Goal: Information Seeking & Learning: Learn about a topic

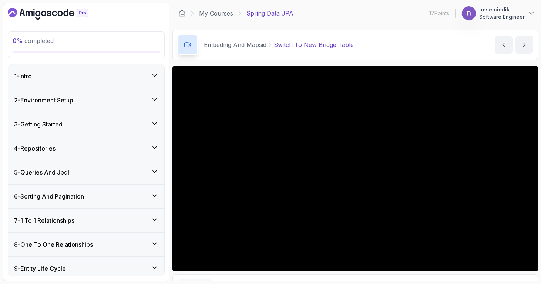
scroll to position [265, 0]
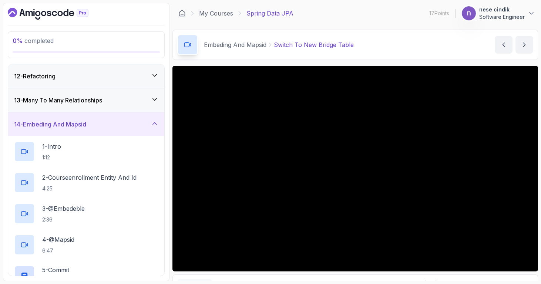
click at [61, 10] on icon "Dashboard" at bounding box center [48, 14] width 81 height 12
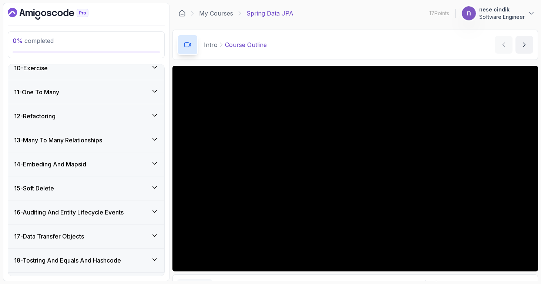
scroll to position [350, 0]
click at [85, 165] on h3 "14 - Embeding And Mapsid" at bounding box center [50, 163] width 72 height 9
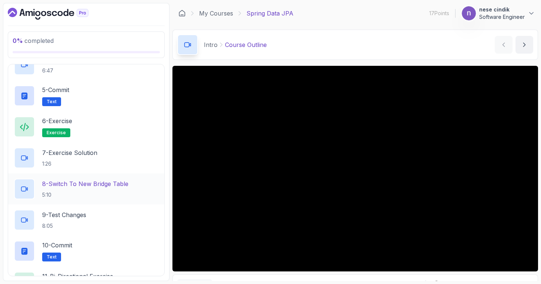
scroll to position [445, 0]
click at [116, 188] on h2 "8 - Switch To New Bridge Table 5:10" at bounding box center [85, 188] width 86 height 19
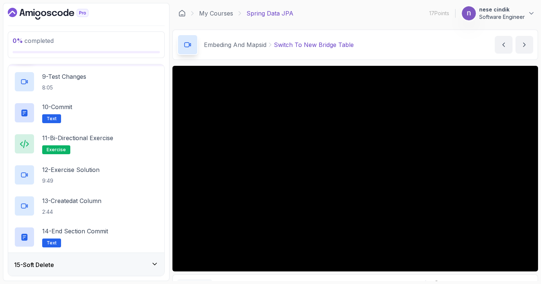
scroll to position [585, 0]
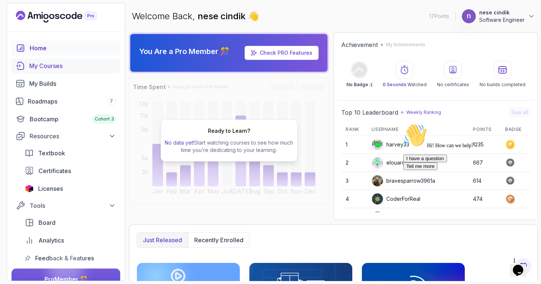
click at [49, 68] on div "My Courses" at bounding box center [72, 65] width 87 height 9
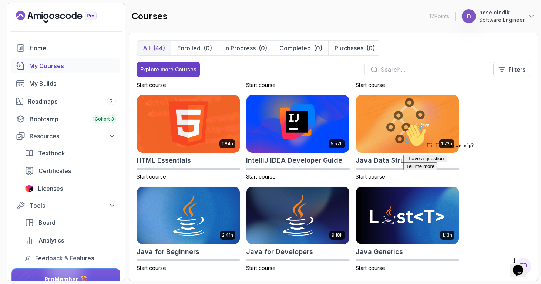
scroll to position [356, 0]
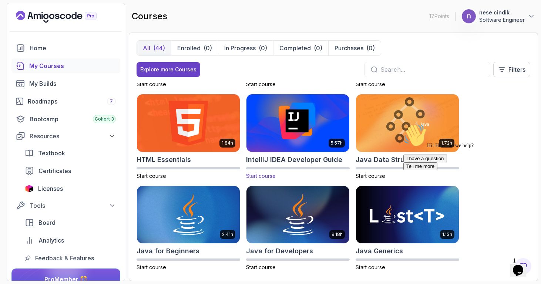
click at [271, 121] on img at bounding box center [298, 123] width 108 height 60
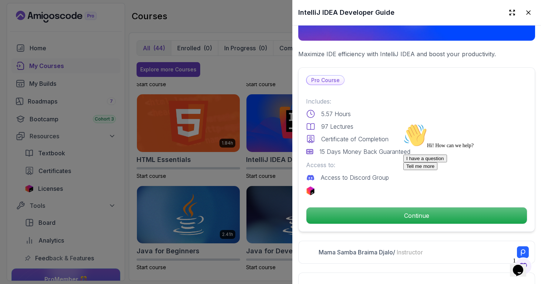
scroll to position [236, 0]
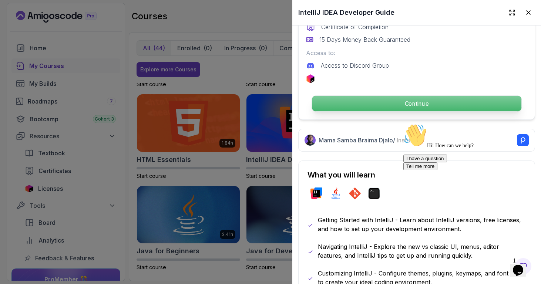
click at [420, 98] on p "Continue" at bounding box center [417, 104] width 210 height 16
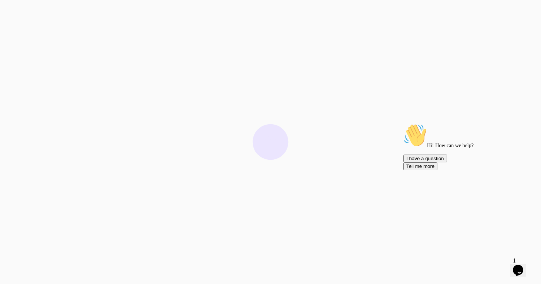
click at [353, 103] on html "3s" at bounding box center [270, 142] width 541 height 284
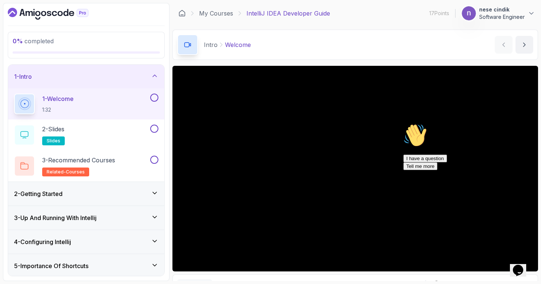
click at [151, 76] on icon at bounding box center [154, 75] width 7 height 7
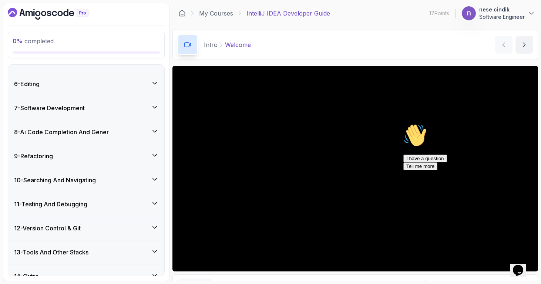
scroll to position [125, 0]
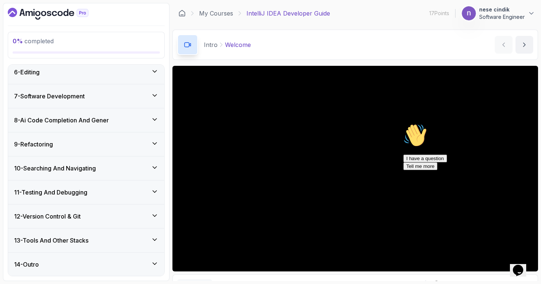
click at [107, 71] on div "6 - Editing" at bounding box center [86, 72] width 144 height 9
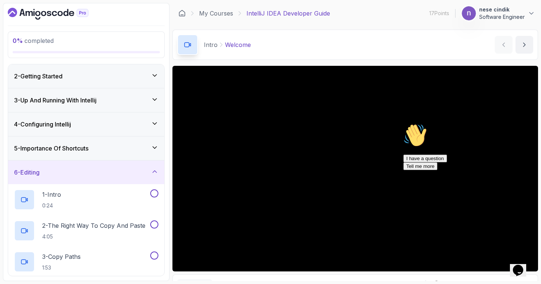
scroll to position [0, 0]
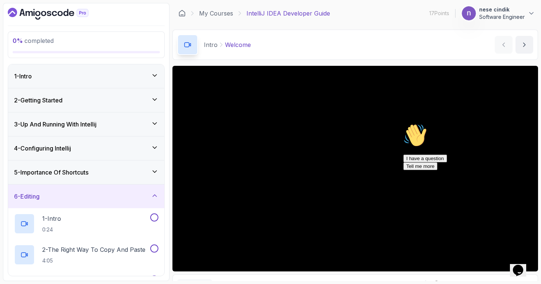
click at [111, 203] on div "6 - Editing" at bounding box center [86, 197] width 156 height 24
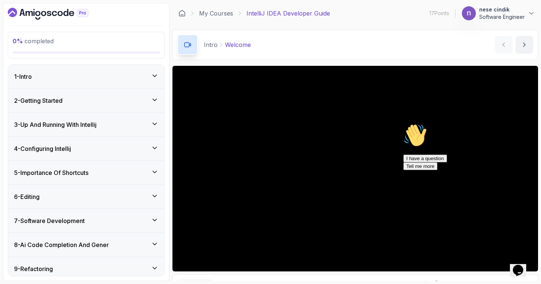
click at [84, 77] on div "1 - Intro" at bounding box center [86, 76] width 144 height 9
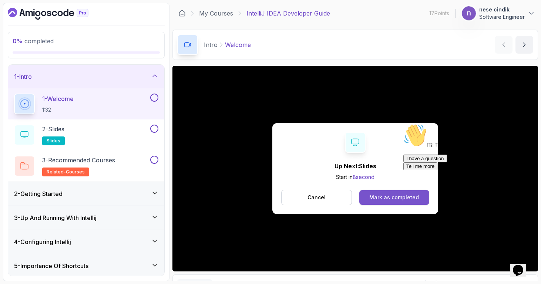
click at [380, 201] on button "Mark as completed" at bounding box center [395, 197] width 70 height 15
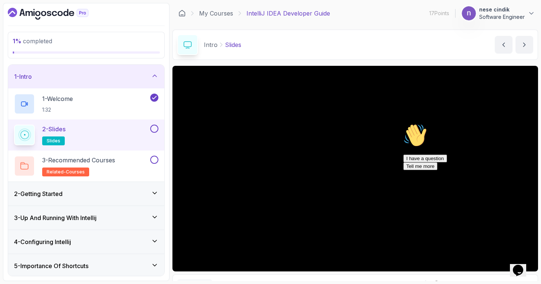
drag, startPoint x: 524, startPoint y: 176, endPoint x: 925, endPoint y: 297, distance: 418.4
click at [404, 124] on icon "Chat attention grabber" at bounding box center [404, 124] width 0 height 0
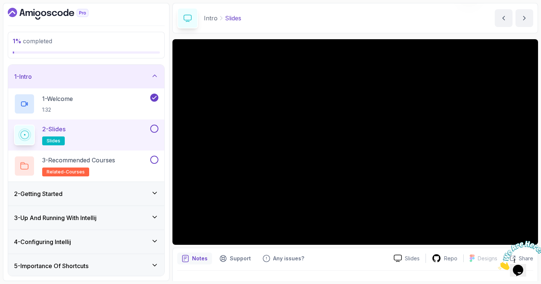
scroll to position [42, 0]
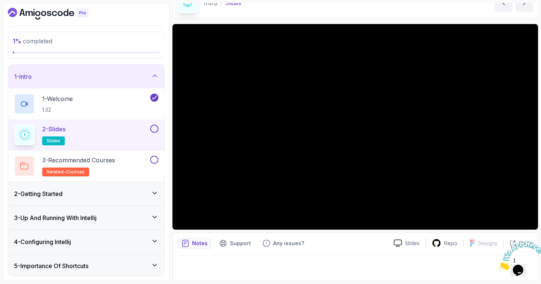
click at [59, 190] on h3 "2 - Getting Started" at bounding box center [38, 194] width 49 height 9
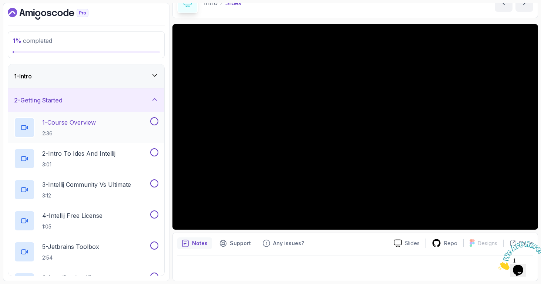
click at [68, 126] on p "1 - Course Overview" at bounding box center [69, 122] width 54 height 9
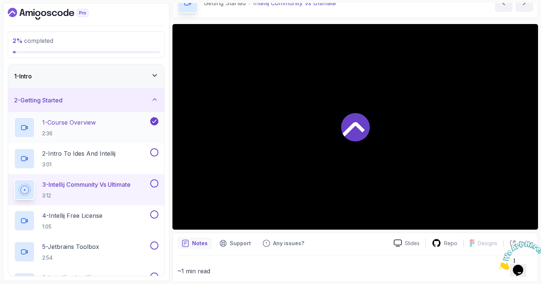
scroll to position [42, 0]
click at [76, 161] on p "3:01" at bounding box center [78, 164] width 73 height 7
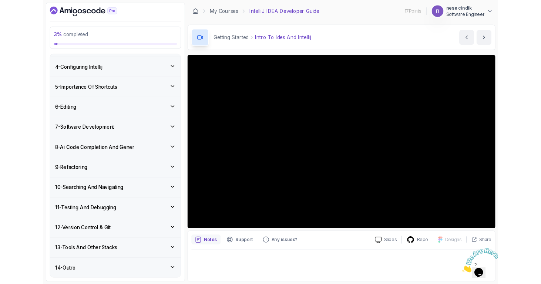
scroll to position [311, 0]
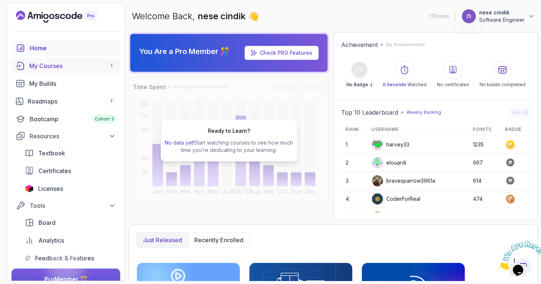
click at [69, 60] on link "My Courses 1" at bounding box center [65, 66] width 109 height 15
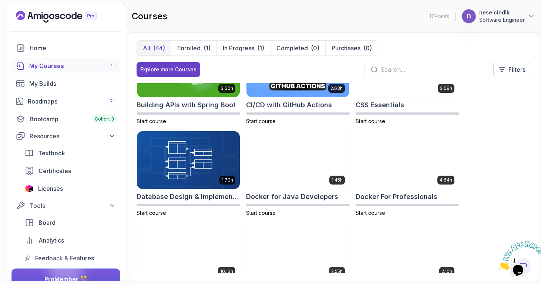
scroll to position [139, 0]
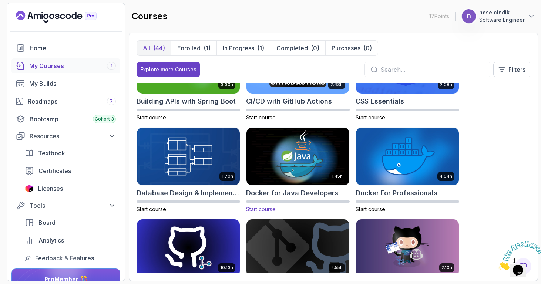
click at [270, 174] on img at bounding box center [298, 156] width 108 height 60
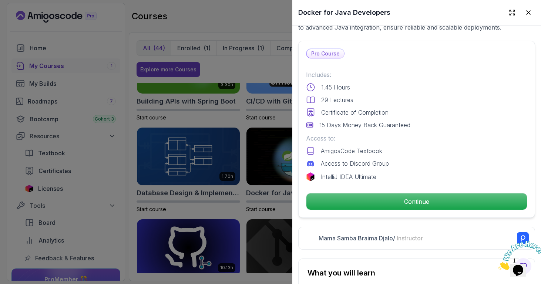
scroll to position [173, 0]
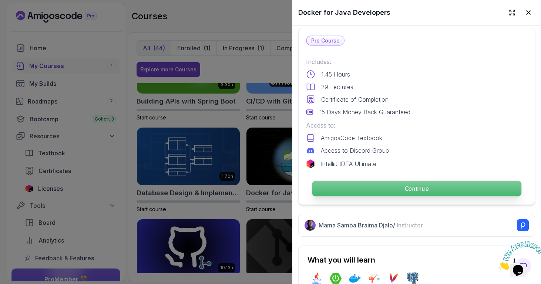
click at [392, 185] on p "Continue" at bounding box center [417, 189] width 210 height 16
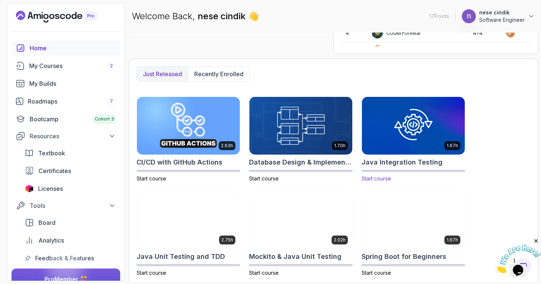
scroll to position [167, 0]
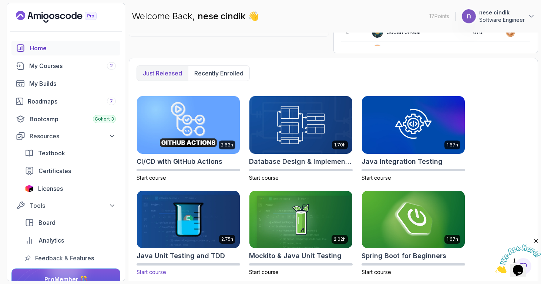
click at [196, 202] on img at bounding box center [188, 220] width 108 height 60
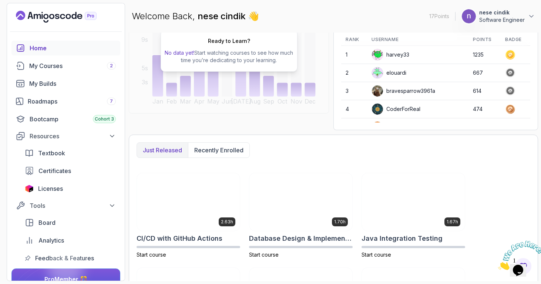
scroll to position [240, 0]
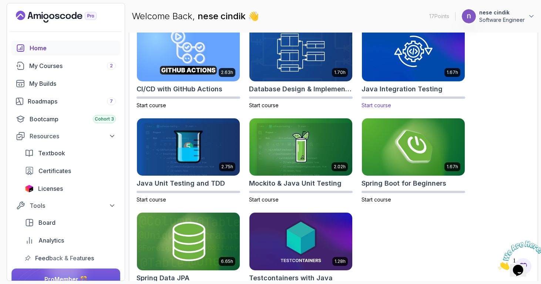
click at [438, 63] on img at bounding box center [414, 52] width 108 height 60
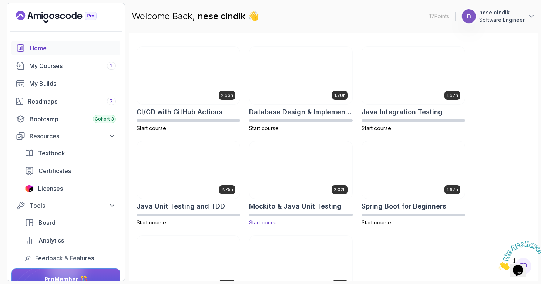
scroll to position [216, 0]
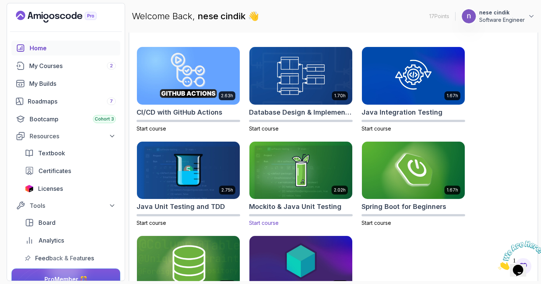
click at [317, 164] on img at bounding box center [301, 170] width 108 height 60
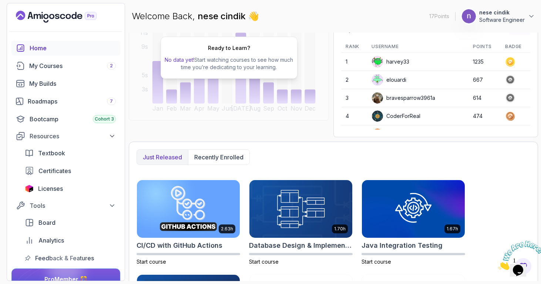
scroll to position [82, 0]
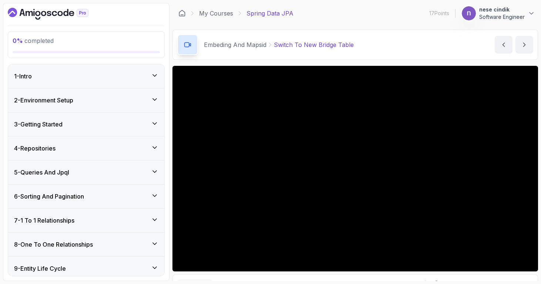
scroll to position [585, 0]
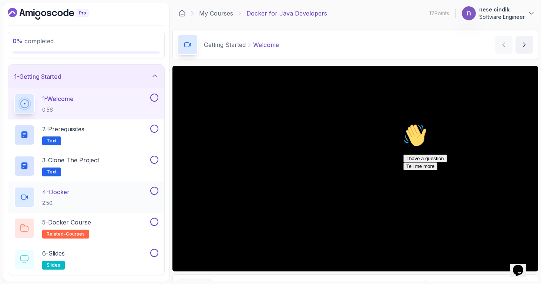
click at [95, 201] on div "4 - Docker 2:50" at bounding box center [81, 197] width 135 height 21
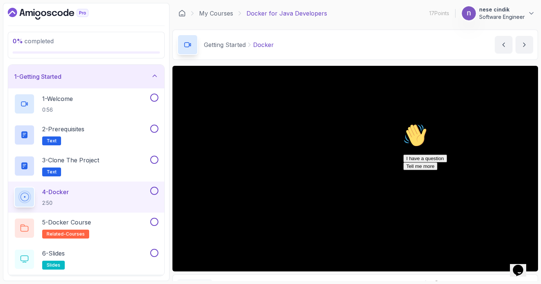
drag, startPoint x: 525, startPoint y: 176, endPoint x: 925, endPoint y: 297, distance: 418.4
click at [404, 124] on icon "Chat attention grabber" at bounding box center [404, 124] width 0 height 0
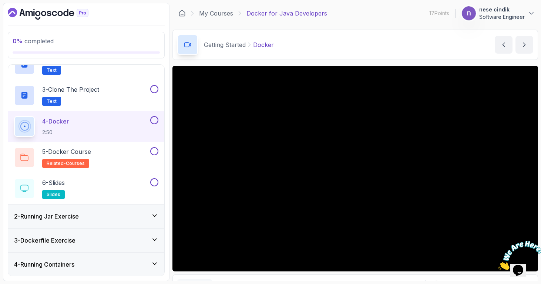
scroll to position [77, 0]
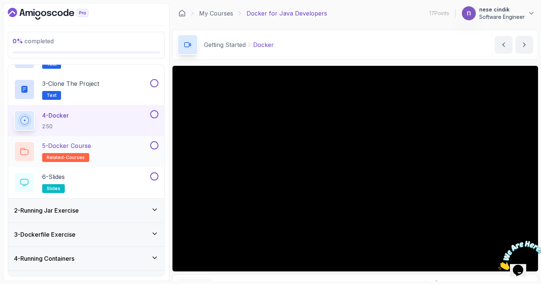
click at [116, 149] on div "5 - Docker Course related-courses" at bounding box center [81, 151] width 135 height 21
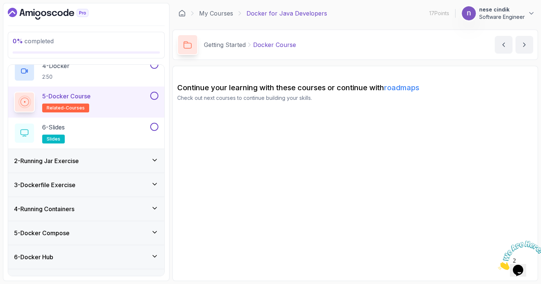
click at [113, 155] on div "2 - Running Jar Exercise" at bounding box center [86, 161] width 156 height 24
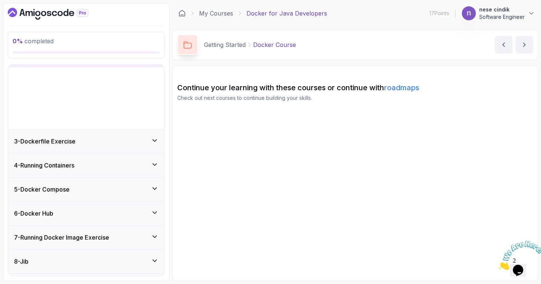
scroll to position [29, 0]
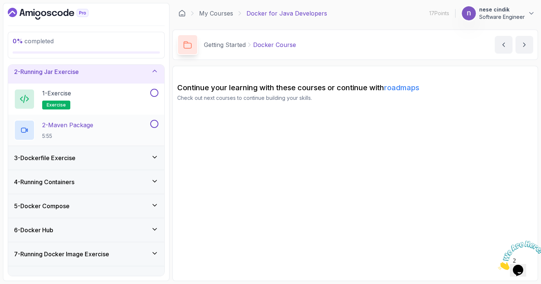
click at [119, 137] on div "2 - Maven Package 5:55" at bounding box center [81, 130] width 135 height 21
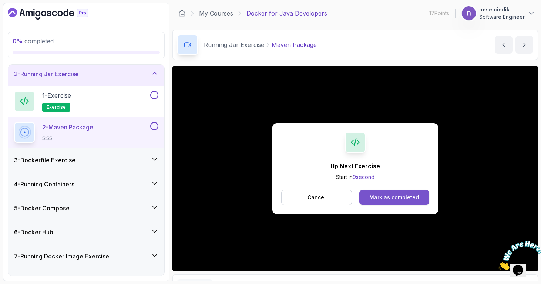
click at [411, 193] on button "Mark as completed" at bounding box center [395, 197] width 70 height 15
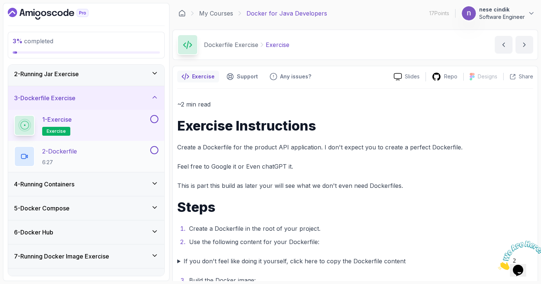
click at [108, 164] on div "2 - Dockerfile 6:27" at bounding box center [81, 156] width 135 height 21
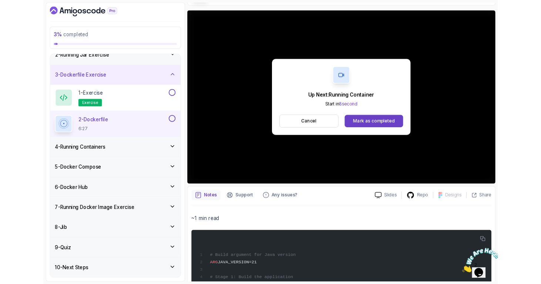
scroll to position [83, 0]
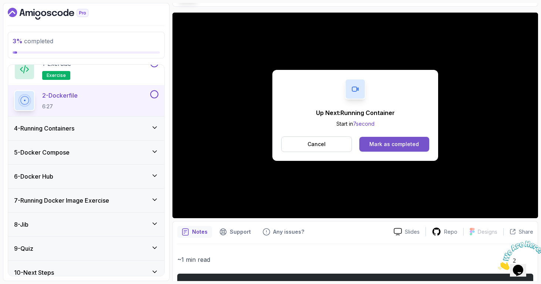
click at [426, 141] on button "Mark as completed" at bounding box center [395, 144] width 70 height 15
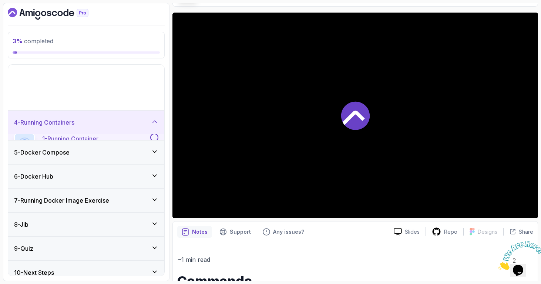
scroll to position [29, 0]
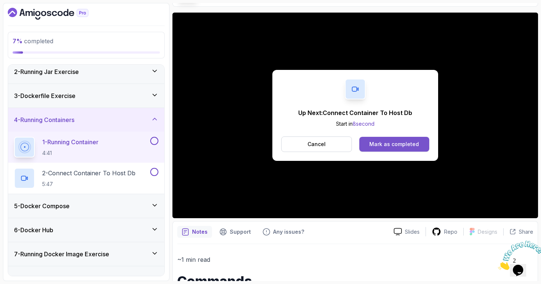
click at [405, 148] on button "Mark as completed" at bounding box center [395, 144] width 70 height 15
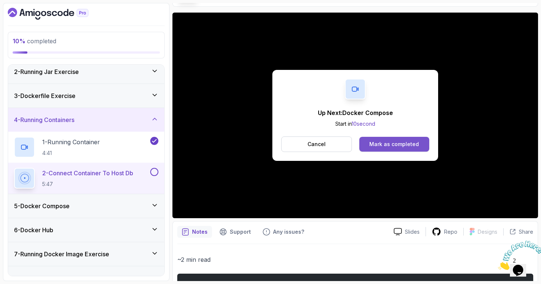
click at [375, 141] on div "Mark as completed" at bounding box center [395, 144] width 50 height 7
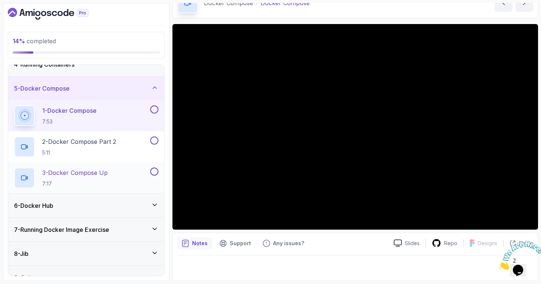
scroll to position [122, 0]
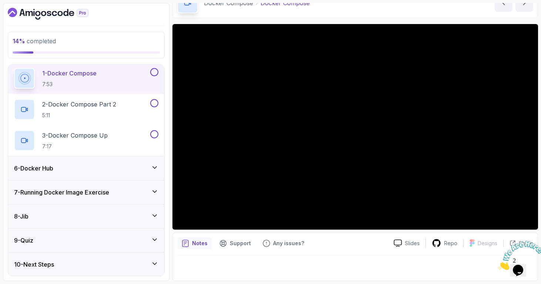
click at [86, 170] on div "6 - Docker Hub" at bounding box center [86, 168] width 144 height 9
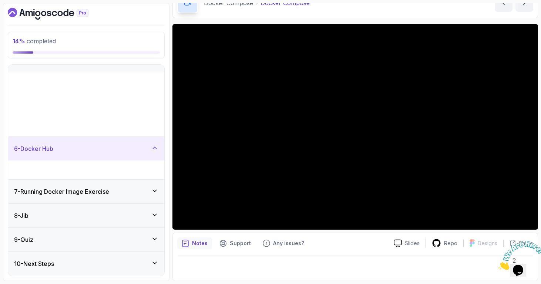
scroll to position [29, 0]
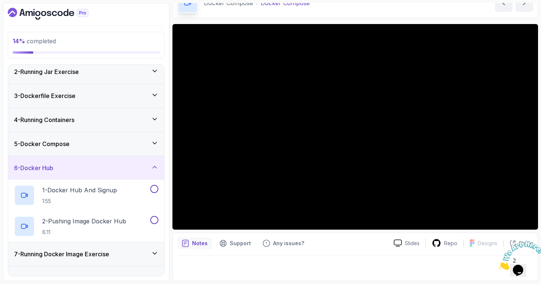
click at [86, 170] on div "6 - Docker Hub" at bounding box center [86, 168] width 144 height 9
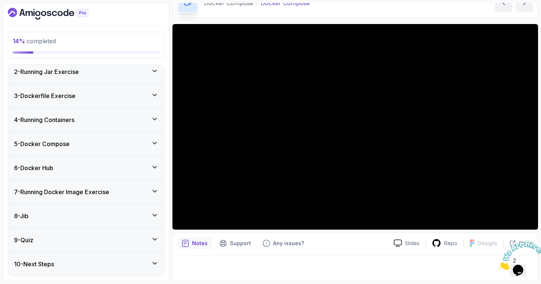
click at [90, 193] on h3 "7 - Running Docker Image Exercise" at bounding box center [61, 192] width 95 height 9
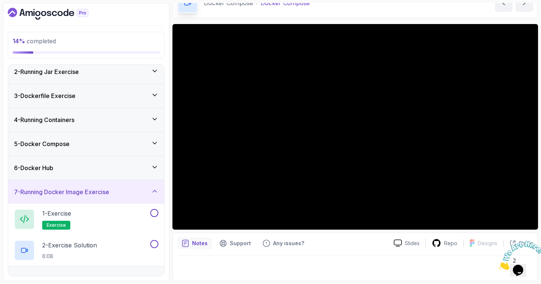
click at [90, 193] on h3 "7 - Running Docker Image Exercise" at bounding box center [61, 192] width 95 height 9
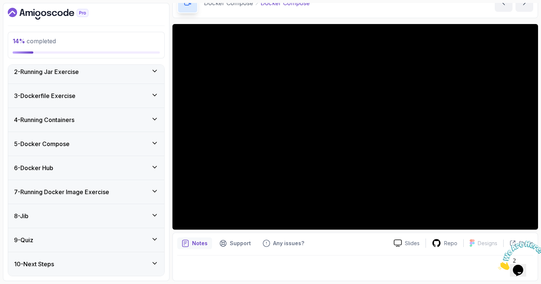
click at [90, 146] on div "5 - Docker Compose" at bounding box center [86, 144] width 144 height 9
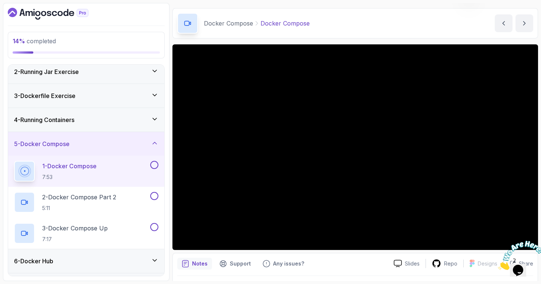
scroll to position [22, 0]
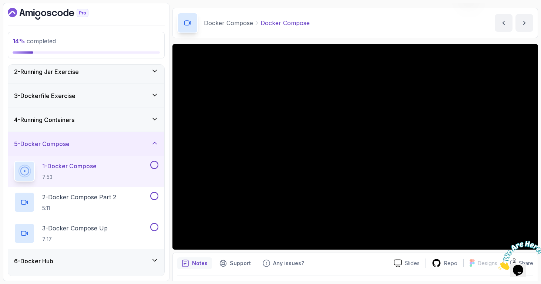
click at [530, 241] on div at bounding box center [518, 255] width 40 height 29
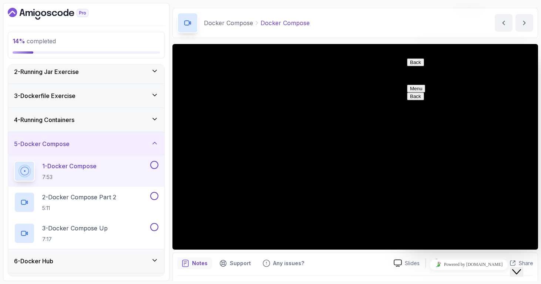
scroll to position [42, 0]
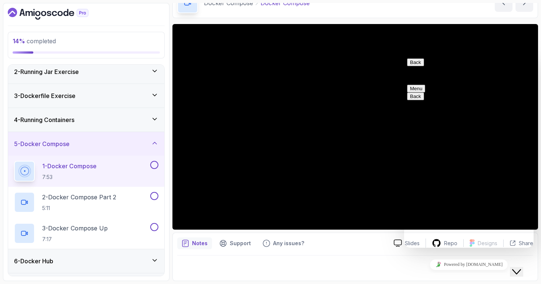
click at [425, 85] on button "Menu" at bounding box center [416, 89] width 18 height 8
click at [414, 63] on button "Back" at bounding box center [415, 63] width 17 height 8
click at [521, 270] on div "Close Chat This icon closes the chat window." at bounding box center [516, 272] width 9 height 9
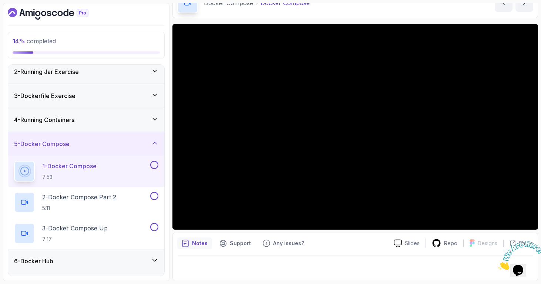
scroll to position [0, 0]
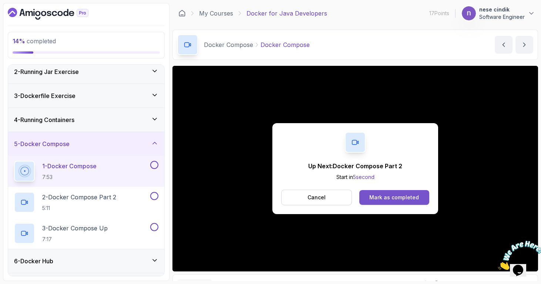
click at [397, 193] on button "Mark as completed" at bounding box center [395, 197] width 70 height 15
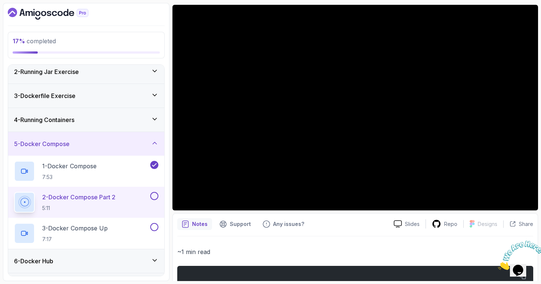
scroll to position [61, 0]
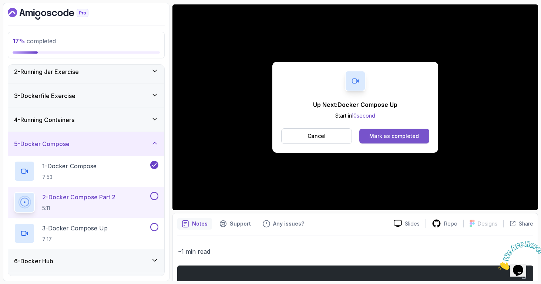
click at [409, 138] on div "Mark as completed" at bounding box center [395, 136] width 50 height 7
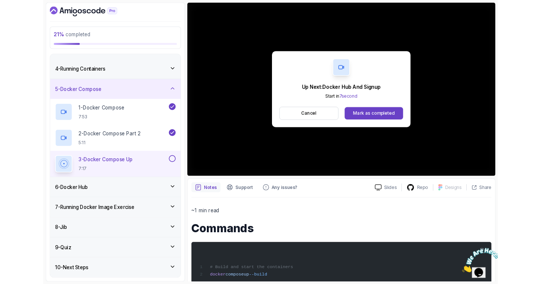
scroll to position [97, 0]
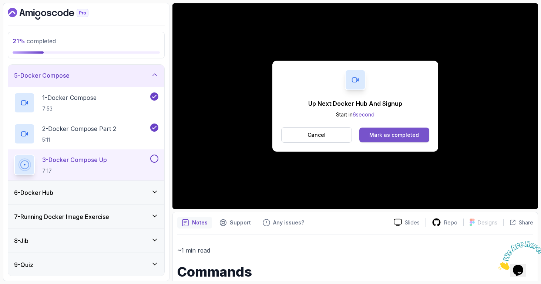
click at [392, 138] on div "Mark as completed" at bounding box center [395, 134] width 50 height 7
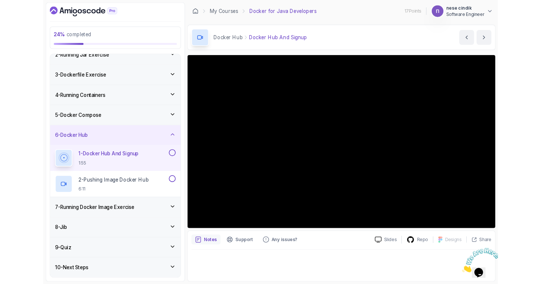
scroll to position [91, 0]
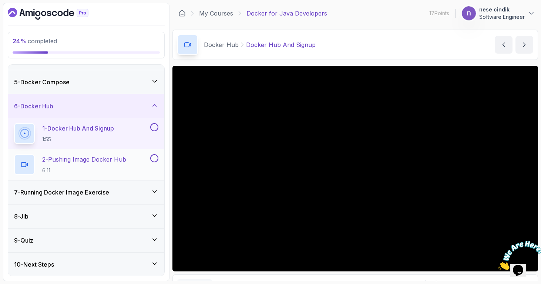
click at [83, 156] on p "2 - Pushing Image Docker Hub" at bounding box center [84, 159] width 84 height 9
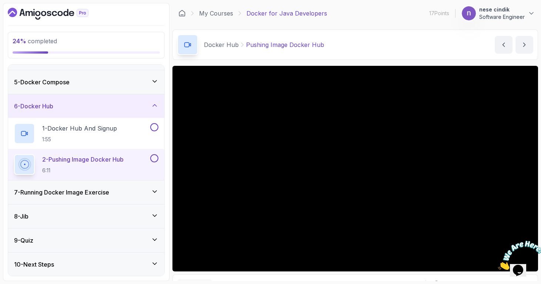
click at [80, 215] on div "8 - Jib" at bounding box center [86, 216] width 144 height 9
